Goal: Transaction & Acquisition: Purchase product/service

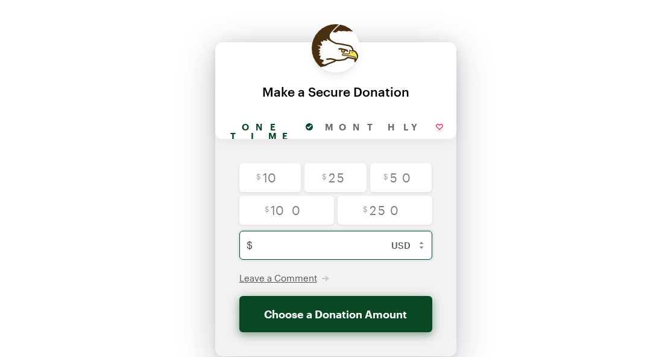
click at [291, 243] on input "text" at bounding box center [349, 244] width 182 height 29
type input "12"
checkbox input "false"
type input "125"
checkbox input "false"
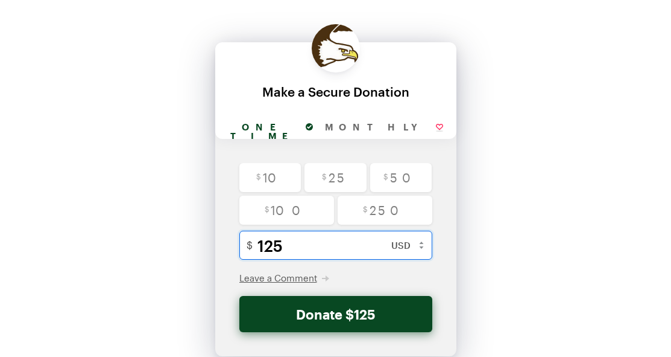
scroll to position [60, 0]
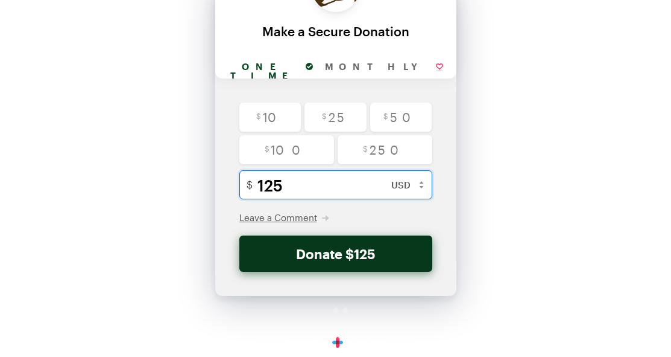
type input "125"
click at [296, 247] on button "Donate $125" at bounding box center [336, 253] width 193 height 36
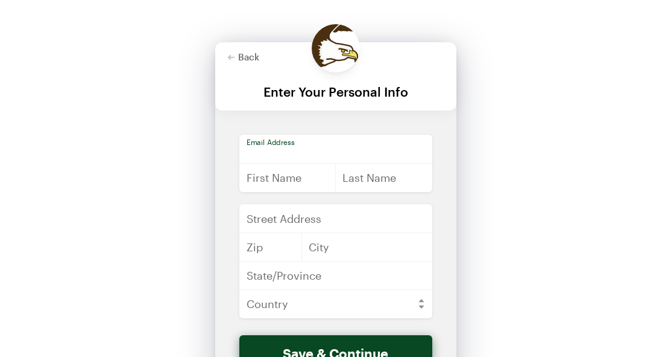
click at [281, 160] on input "email" at bounding box center [336, 149] width 193 height 29
type input "[EMAIL_ADDRESS][DOMAIN_NAME]"
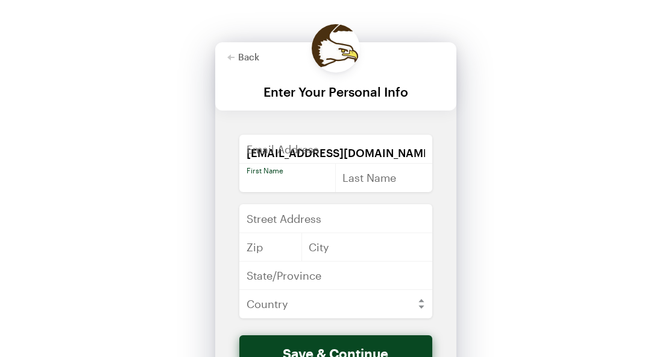
type input "[PERSON_NAME]"
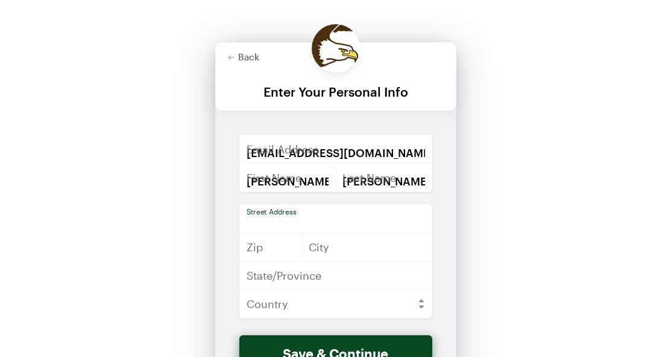
type input "[STREET_ADDRESS]"
type input "54481"
type input "[PERSON_NAME] Point"
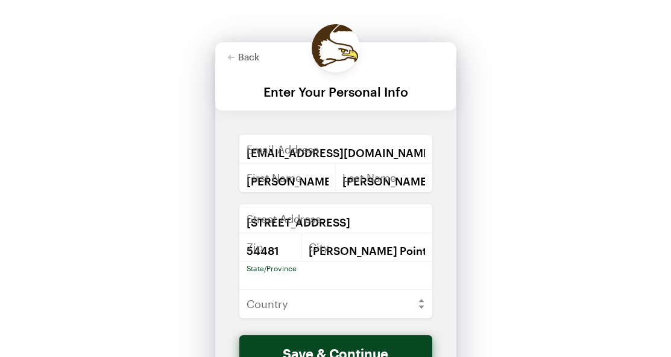
type input "WI"
select select "US"
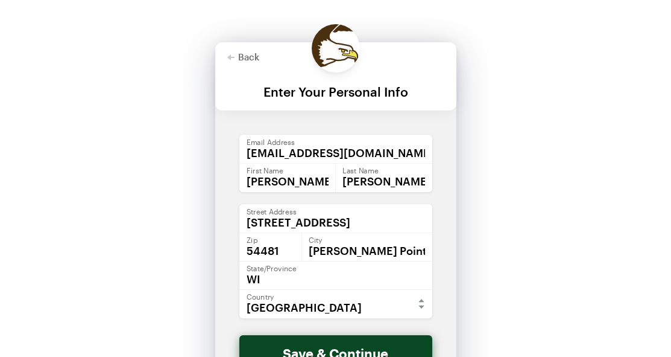
click at [186, 189] on div "Back Back Enter Your Personal Info For your generous donation of $125 One time …" at bounding box center [335, 229] width 671 height 459
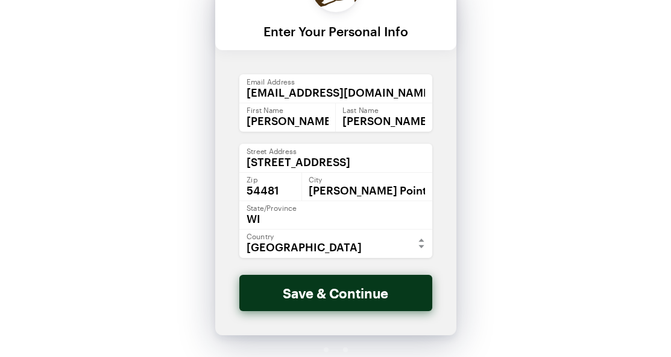
click at [358, 297] on button "Save & Continue" at bounding box center [336, 293] width 193 height 36
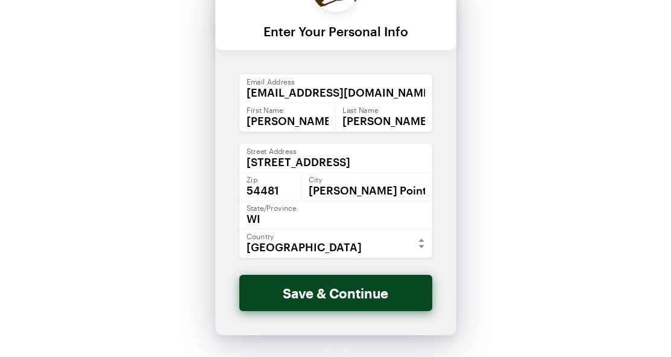
scroll to position [0, 0]
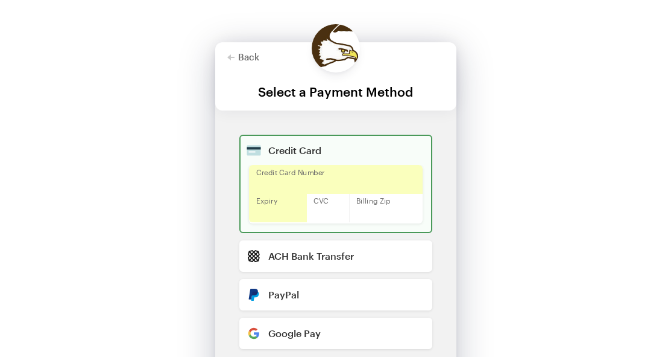
click at [473, 162] on div "Back Back Select a Payment Method For your generous donation of $125 One time M…" at bounding box center [335, 266] width 671 height 532
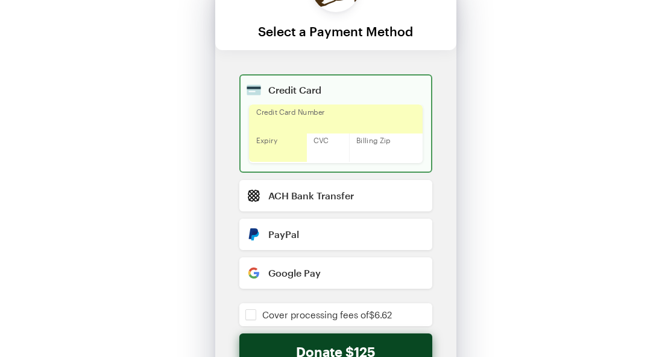
scroll to position [176, 0]
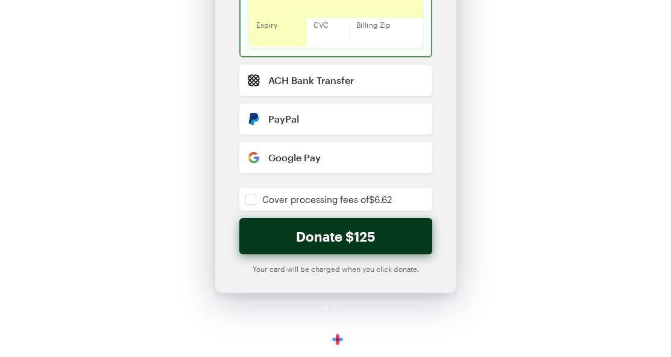
click at [374, 240] on button "Donate $125" at bounding box center [336, 236] width 193 height 36
checkbox input "false"
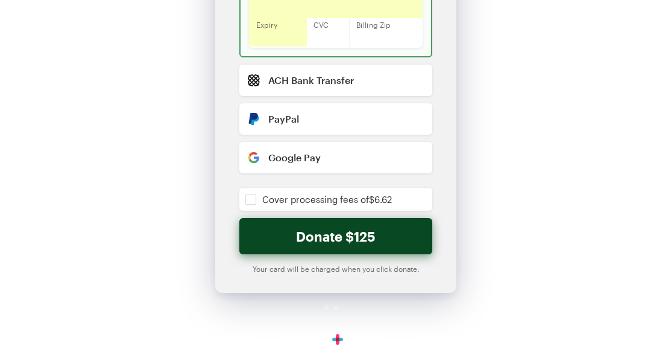
scroll to position [0, 0]
